Goal: Find specific page/section: Find specific page/section

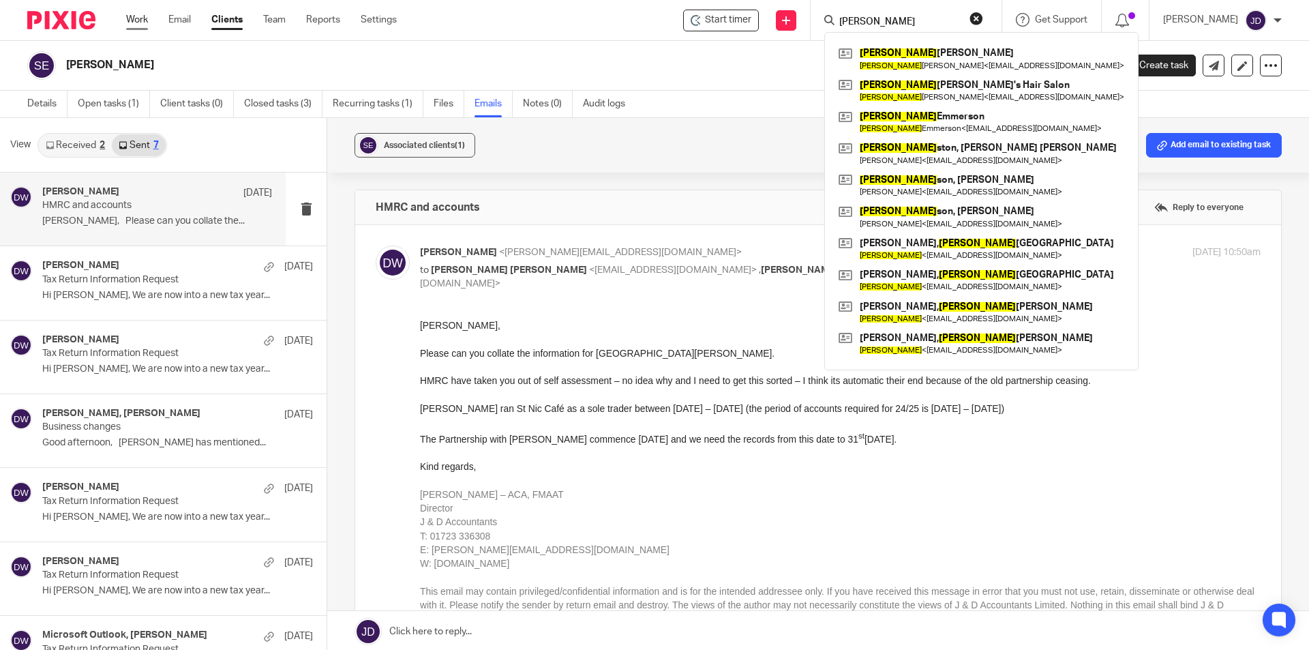
click at [139, 22] on link "Work" at bounding box center [137, 20] width 22 height 14
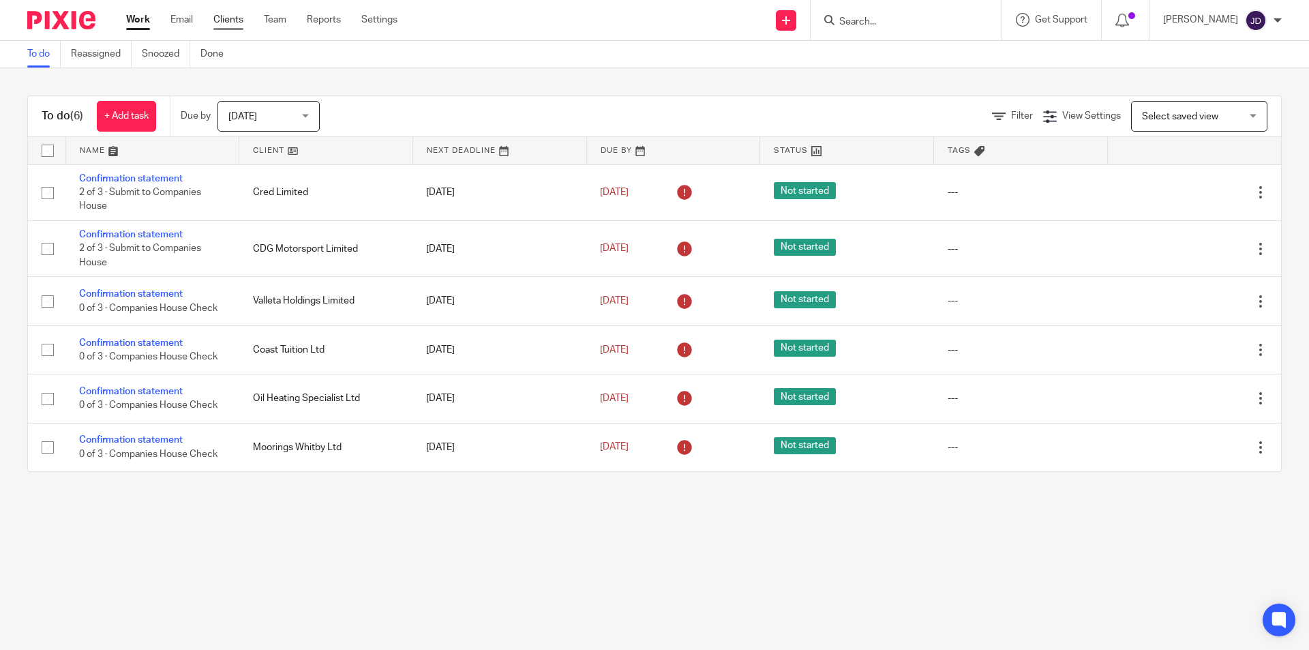
click at [228, 18] on link "Clients" at bounding box center [228, 20] width 30 height 14
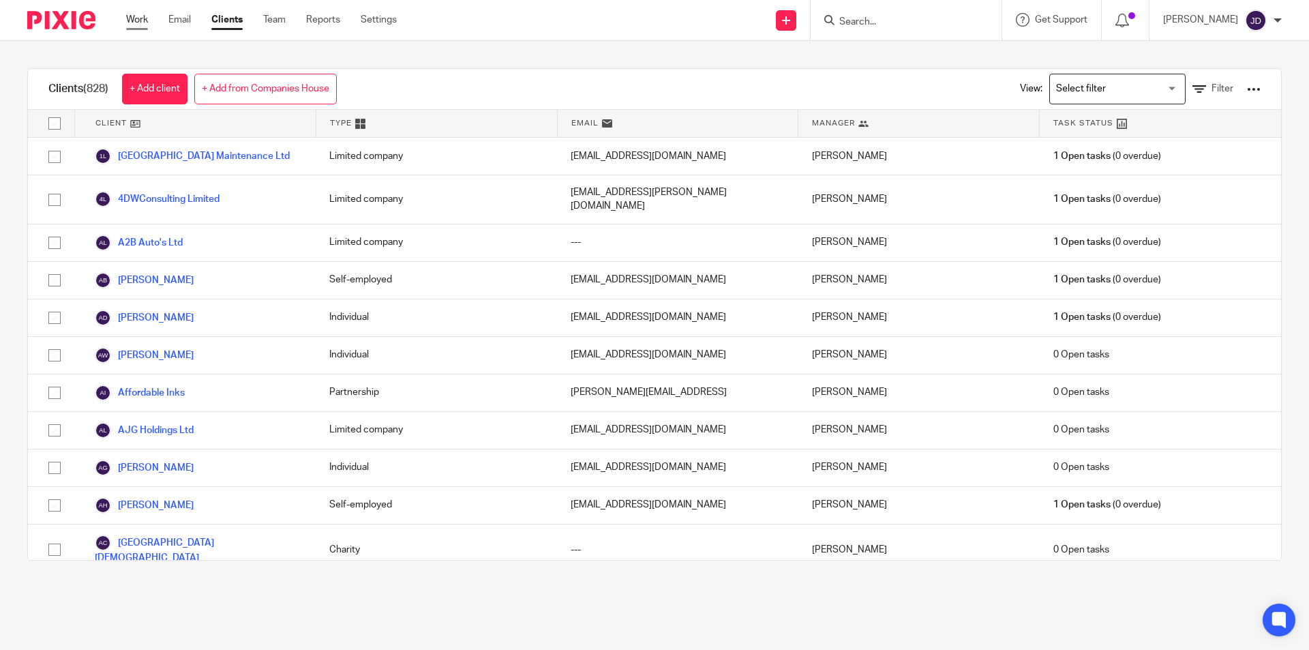
click at [137, 20] on link "Work" at bounding box center [137, 20] width 22 height 14
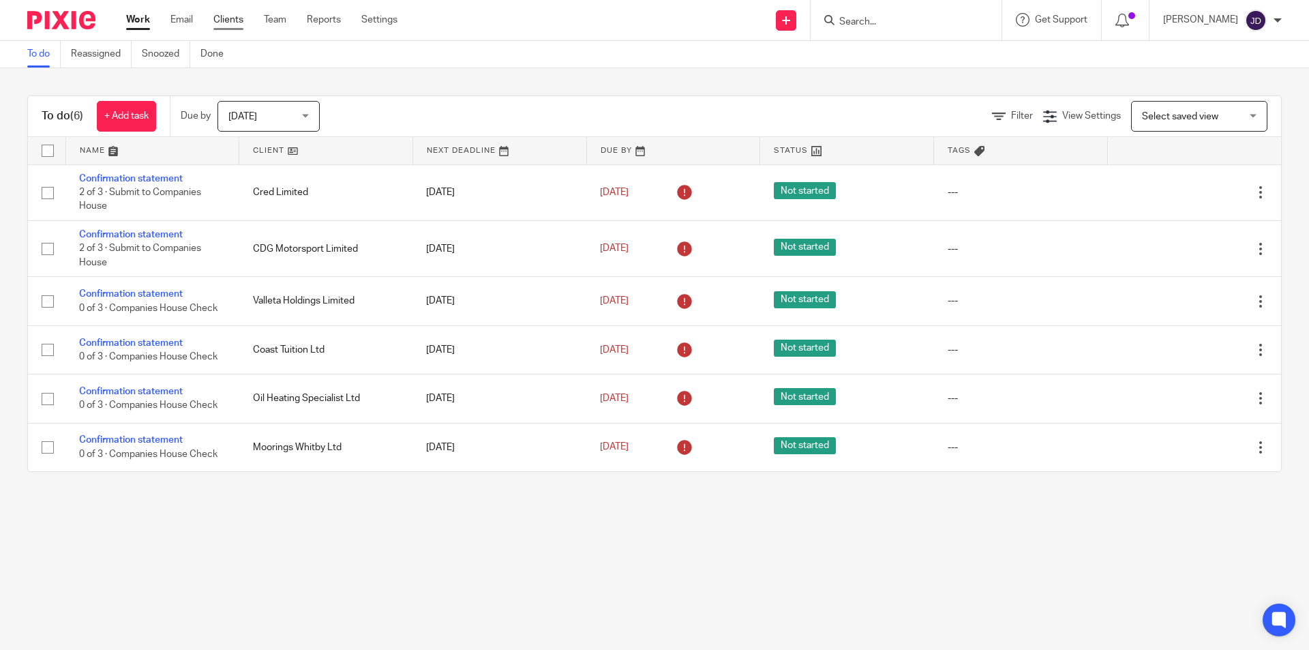
click at [230, 22] on link "Clients" at bounding box center [228, 20] width 30 height 14
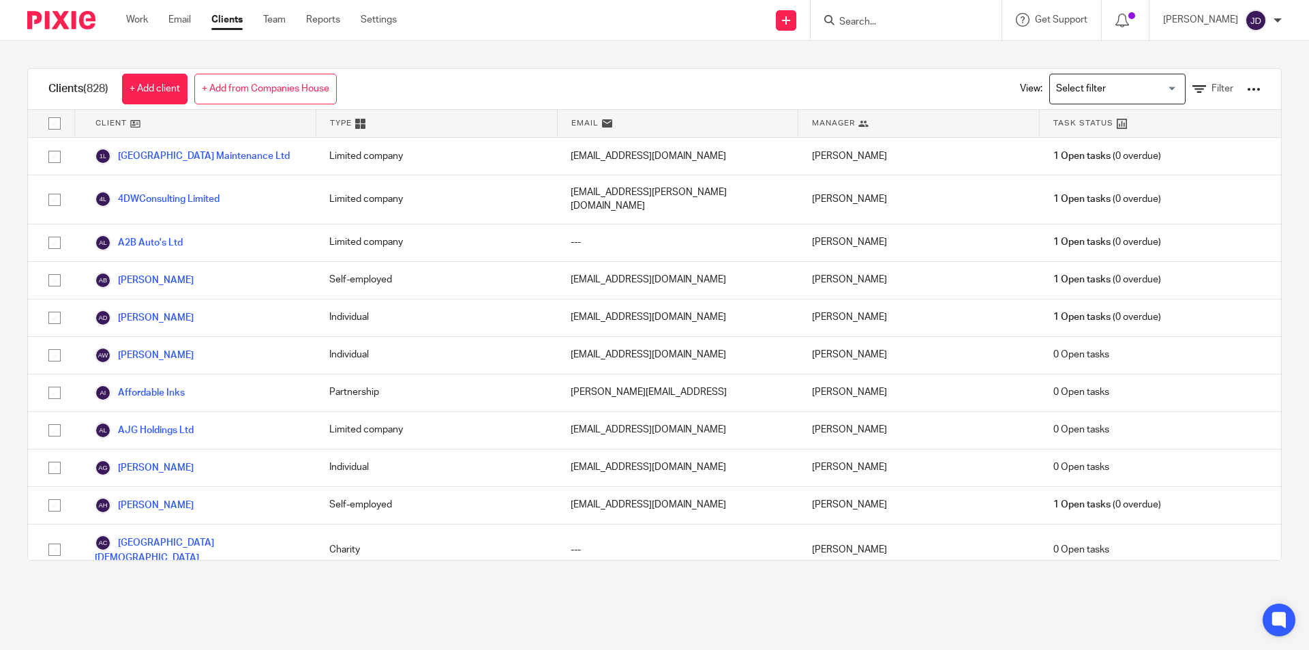
click at [950, 17] on input "Search" at bounding box center [899, 22] width 123 height 12
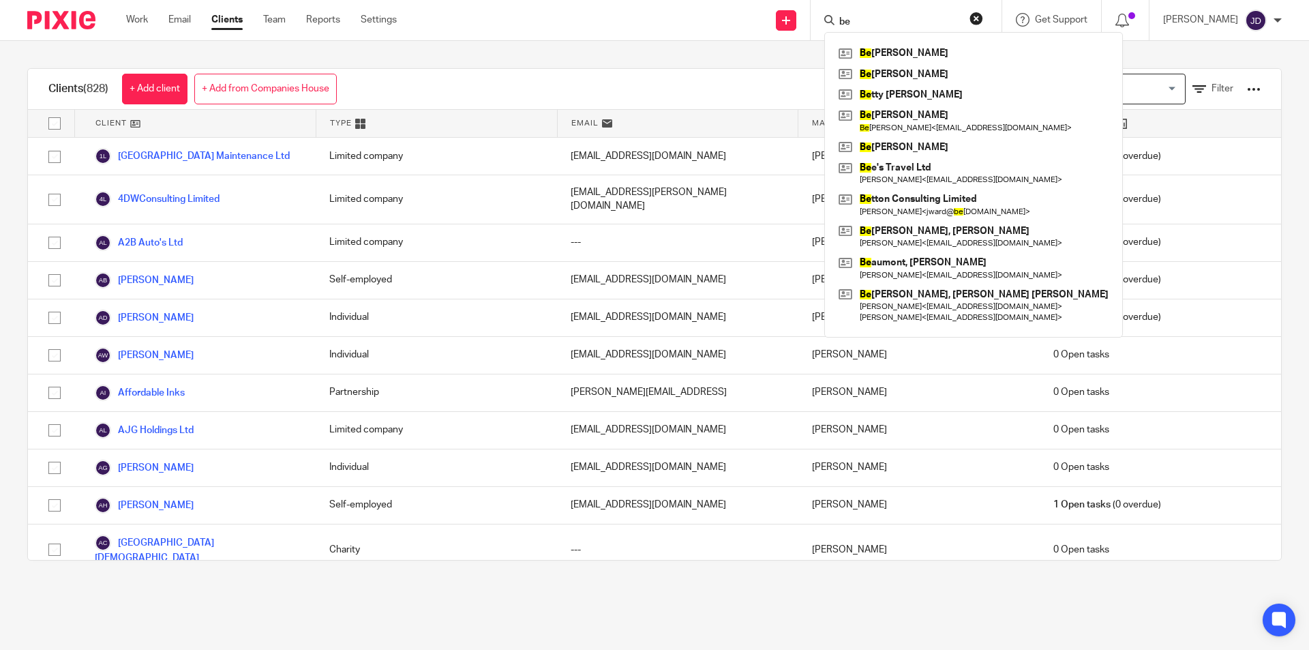
type input "b"
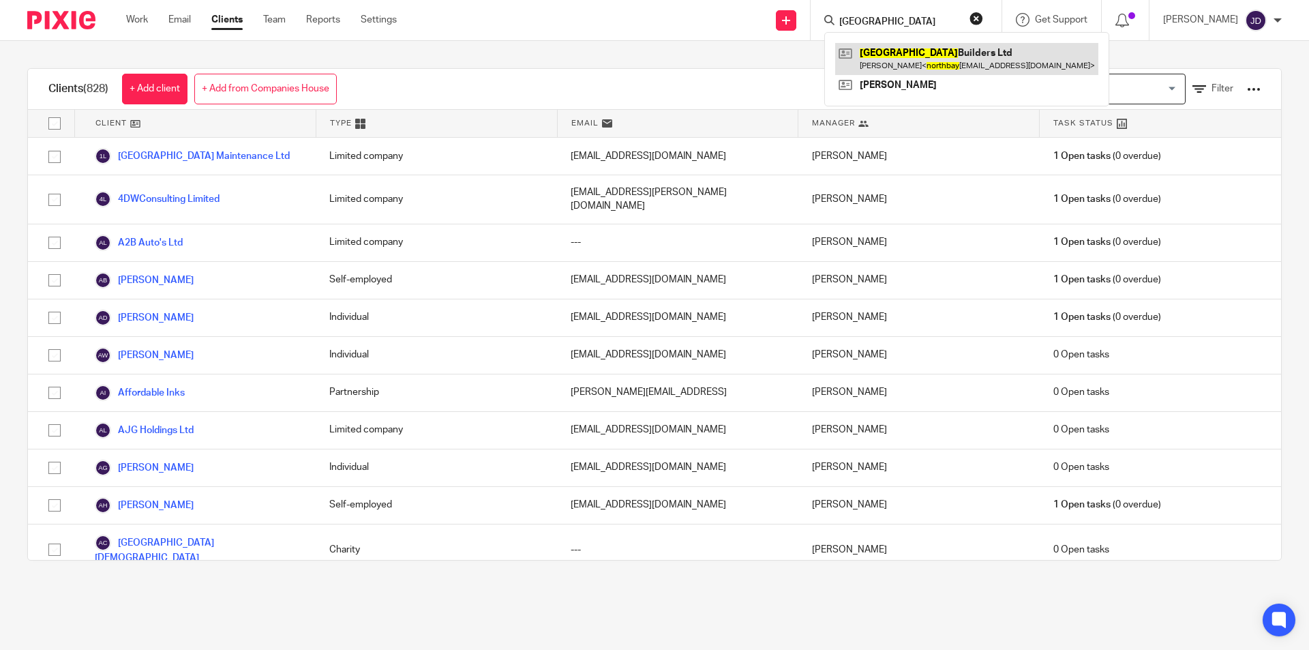
type input "north bay"
click at [910, 59] on link at bounding box center [966, 58] width 263 height 31
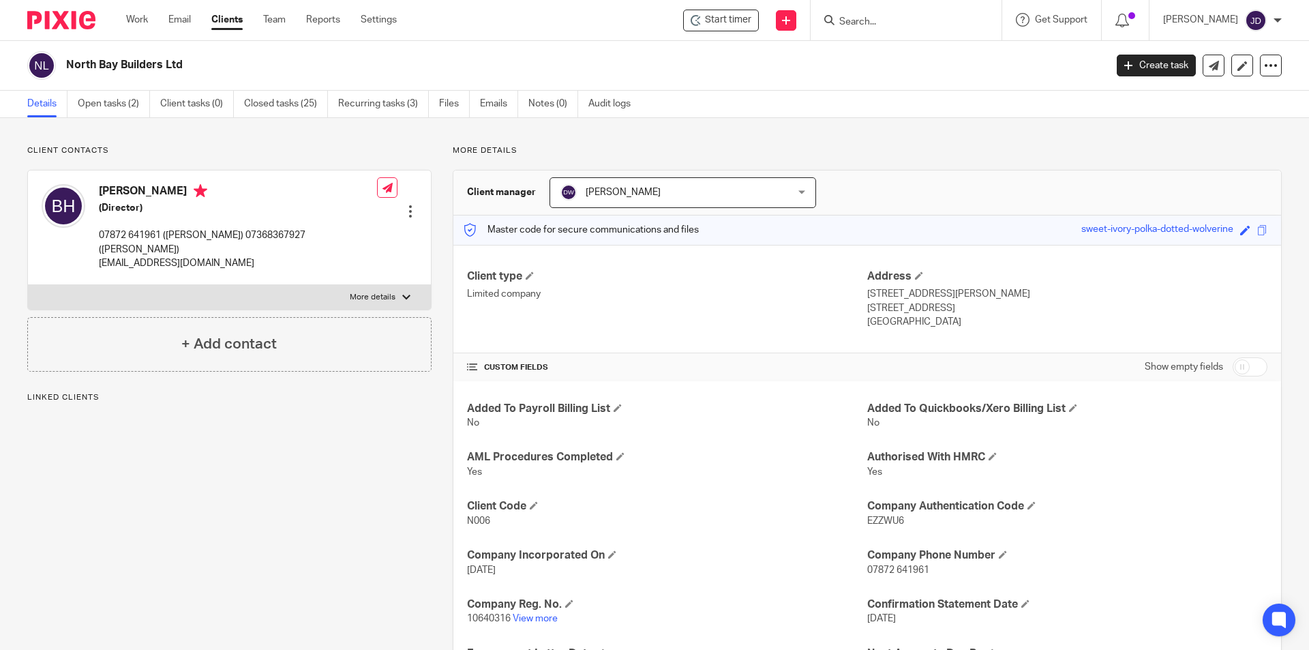
click at [324, 483] on div "Client contacts [PERSON_NAME] (Director) 07872 641961 (Benji) 07368367927 ([PER…" at bounding box center [218, 493] width 425 height 697
click at [602, 135] on div "Client contacts [PERSON_NAME] (Director) 07872 641961 (Benji) 07368367927 ([PER…" at bounding box center [654, 494] width 1309 height 752
